Goal: Information Seeking & Learning: Learn about a topic

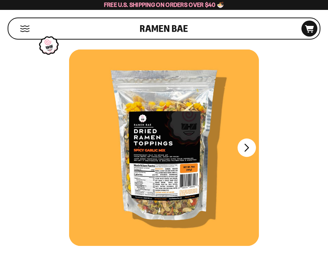
click at [246, 145] on button "FADCB6FD-DFAB-4417-9F21-029242090B77" at bounding box center [247, 147] width 18 height 18
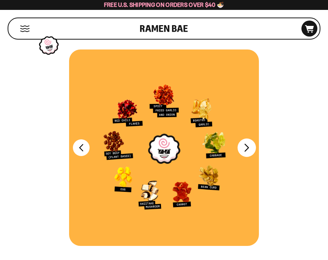
click at [250, 150] on button "FADCB6FD-DFAB-4417-9F21-029242090B77" at bounding box center [247, 147] width 18 height 18
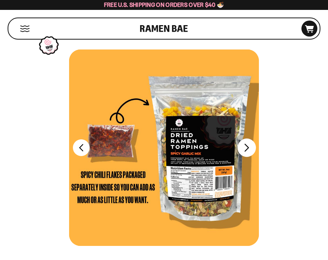
click at [247, 149] on button "FADCB6FD-DFAB-4417-9F21-029242090B77" at bounding box center [247, 147] width 18 height 18
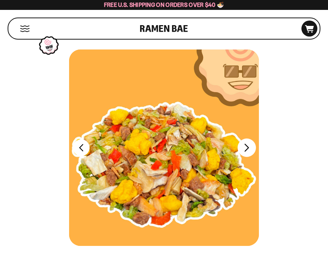
click at [246, 147] on button "FADCB6FD-DFAB-4417-9F21-029242090B77" at bounding box center [247, 147] width 18 height 18
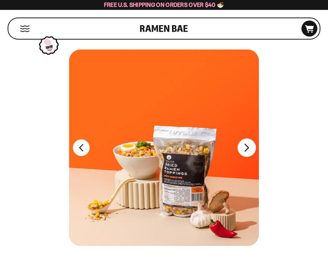
click at [246, 151] on button "FADCB6FD-DFAB-4417-9F21-029242090B77" at bounding box center [247, 147] width 18 height 18
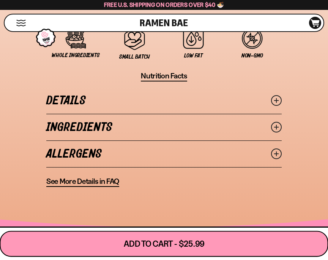
scroll to position [722, 0]
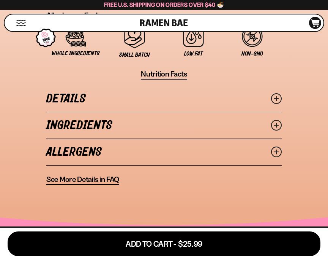
click at [82, 177] on span "See More Details in FAQ" at bounding box center [82, 178] width 73 height 9
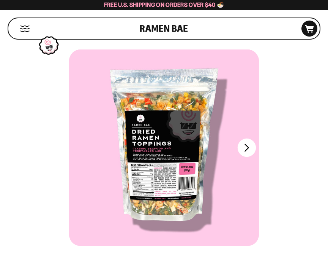
click at [245, 147] on button "FADCB6FD-DFAB-4417-9F21-029242090B77" at bounding box center [247, 147] width 18 height 18
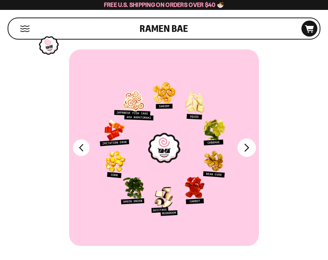
click at [245, 147] on button "FADCB6FD-DFAB-4417-9F21-029242090B77" at bounding box center [247, 147] width 18 height 18
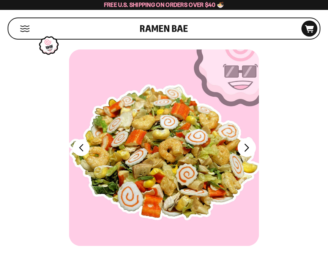
click at [245, 147] on button "FADCB6FD-DFAB-4417-9F21-029242090B77" at bounding box center [247, 147] width 18 height 18
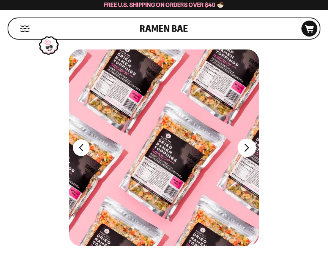
click at [245, 147] on button "FADCB6FD-DFAB-4417-9F21-029242090B77" at bounding box center [247, 147] width 18 height 18
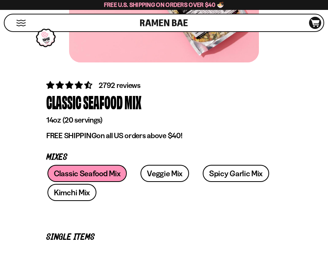
scroll to position [228, 0]
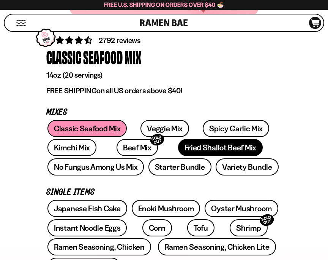
click at [178, 146] on link "Fried Shallot Beef Mix" at bounding box center [220, 147] width 85 height 17
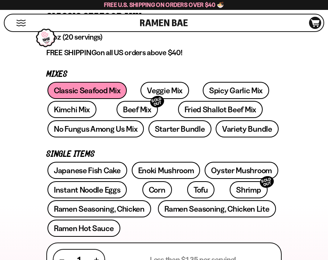
scroll to position [304, 0]
